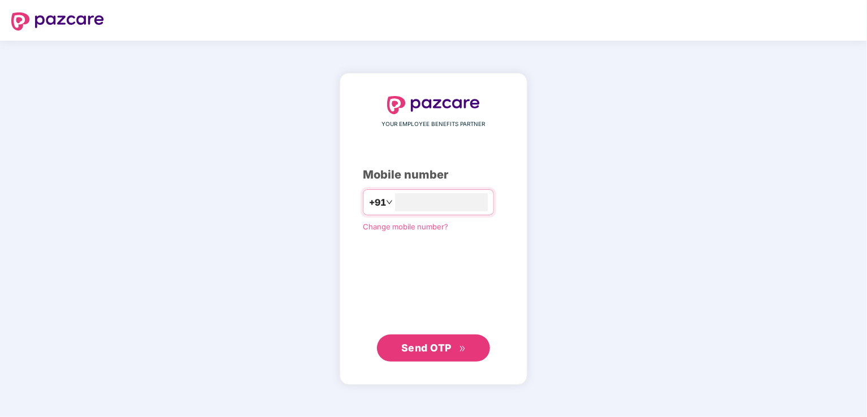
type input "**********"
click at [436, 355] on span "Send OTP" at bounding box center [433, 348] width 65 height 16
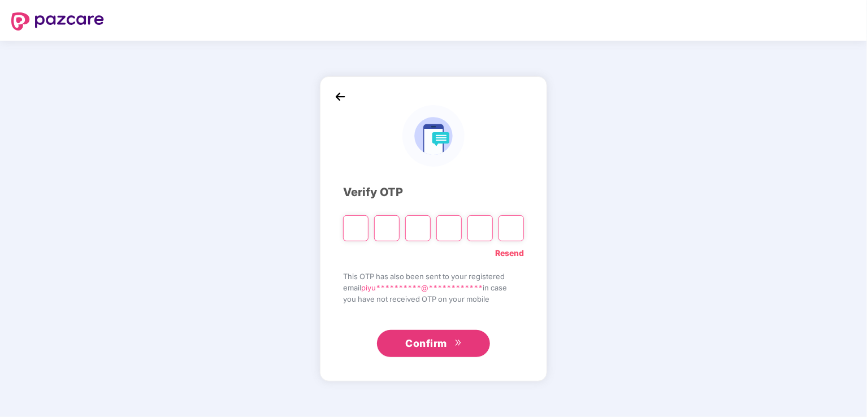
type input "*"
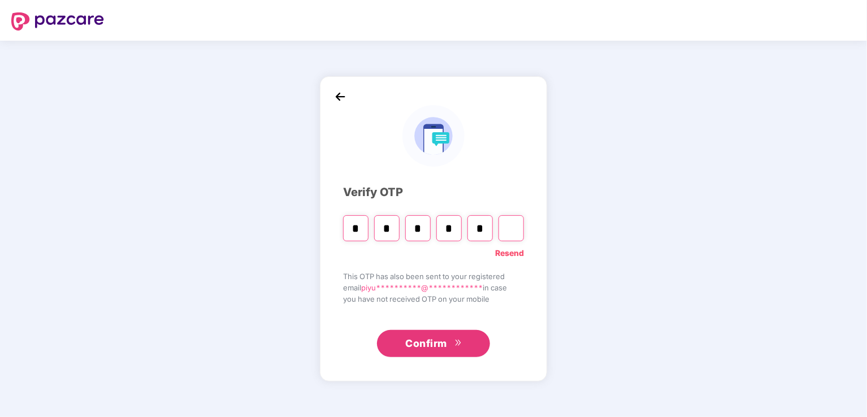
type input "*"
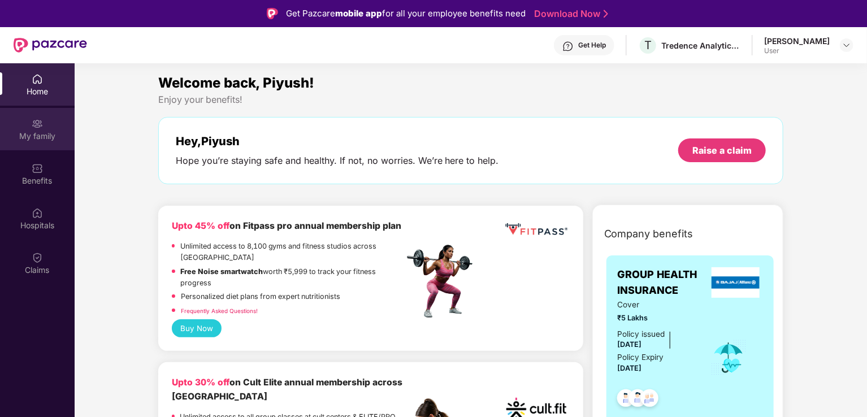
click at [36, 131] on div "My family" at bounding box center [37, 136] width 75 height 11
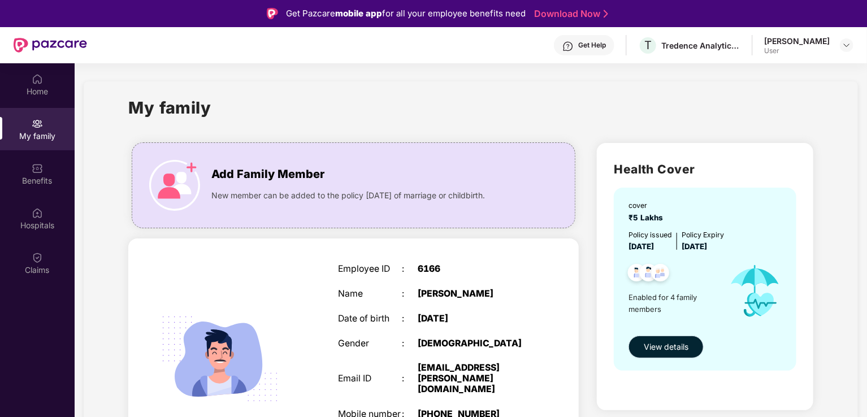
click at [647, 349] on span "View details" at bounding box center [666, 347] width 45 height 12
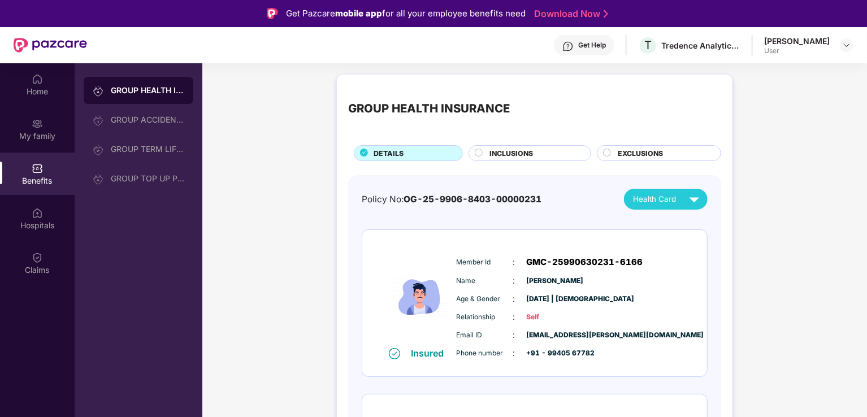
click at [484, 155] on div "INCLUSIONS" at bounding box center [534, 154] width 101 height 12
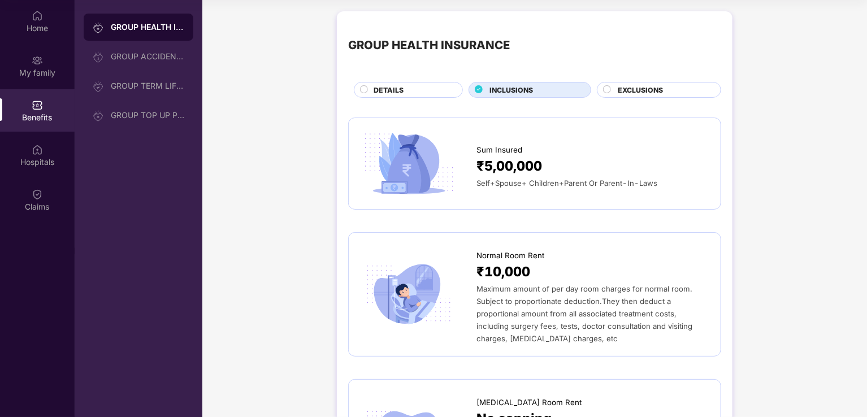
click at [606, 90] on circle at bounding box center [607, 89] width 7 height 7
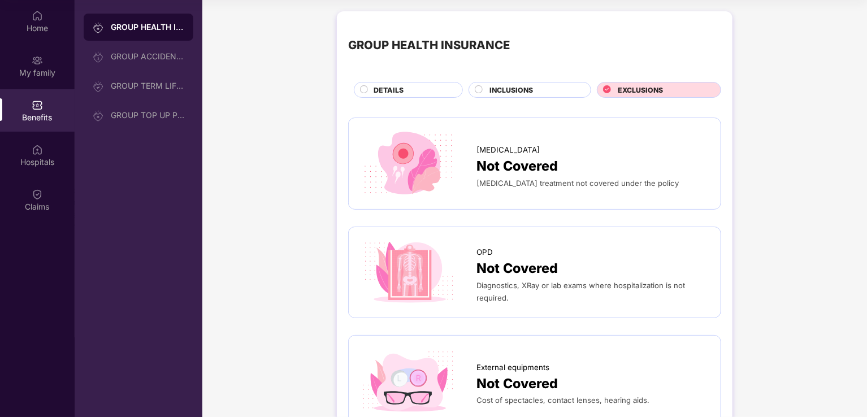
click at [361, 89] on circle at bounding box center [364, 89] width 7 height 7
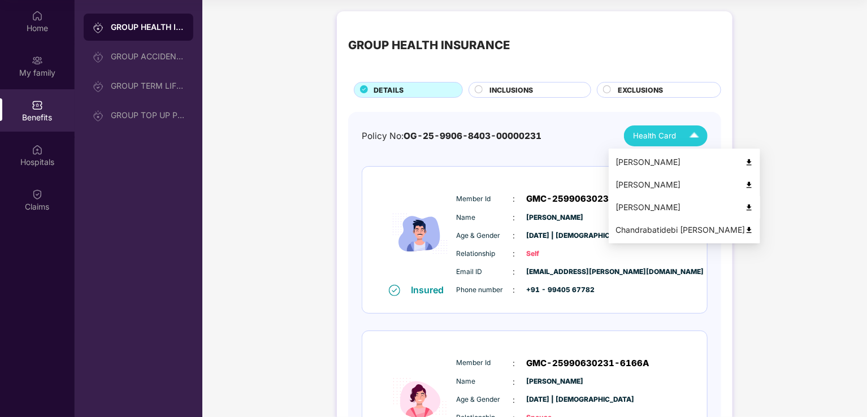
click at [642, 209] on div "[PERSON_NAME]" at bounding box center [684, 207] width 138 height 12
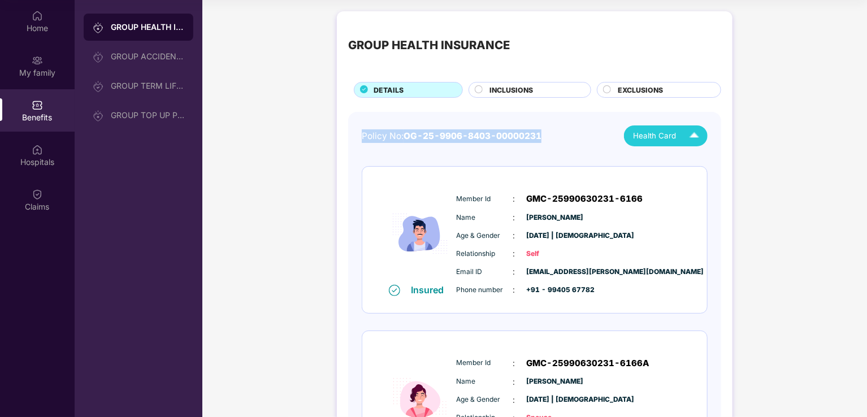
drag, startPoint x: 362, startPoint y: 137, endPoint x: 545, endPoint y: 135, distance: 183.1
click at [545, 135] on div "Policy No: OG-25-9906-8403-00000231 Health Card" at bounding box center [535, 135] width 346 height 21
copy div "Policy No: OG-25-9906-8403-00000231"
click at [452, 144] on div "Policy No: OG-25-9906-8403-00000231 Health Card" at bounding box center [535, 135] width 346 height 21
drag, startPoint x: 406, startPoint y: 135, endPoint x: 547, endPoint y: 132, distance: 140.8
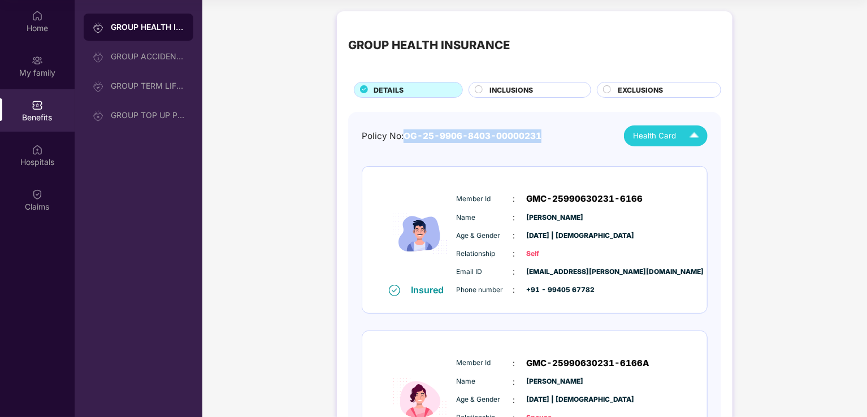
click at [547, 132] on div "Policy No: OG-25-9906-8403-00000231 Health Card" at bounding box center [535, 135] width 346 height 21
copy span "OG-25-9906-8403-00000231"
